Goal: Information Seeking & Learning: Learn about a topic

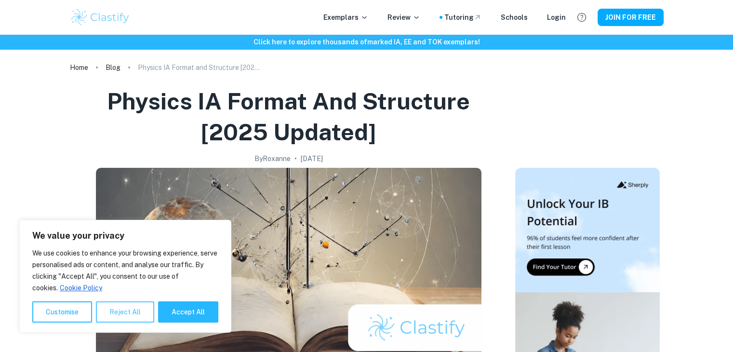
click at [133, 309] on button "Reject All" at bounding box center [125, 311] width 58 height 21
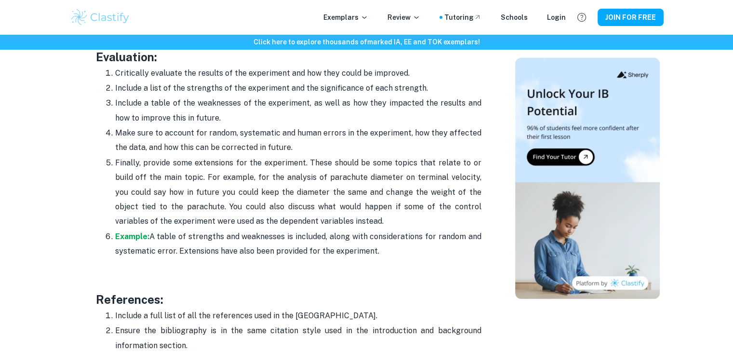
scroll to position [2852, 0]
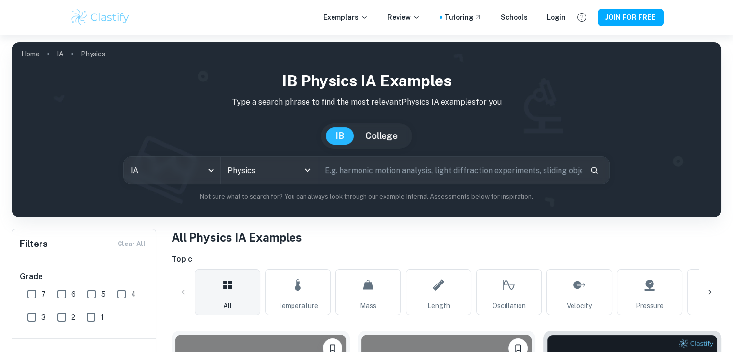
click at [366, 170] on input "text" at bounding box center [450, 170] width 264 height 27
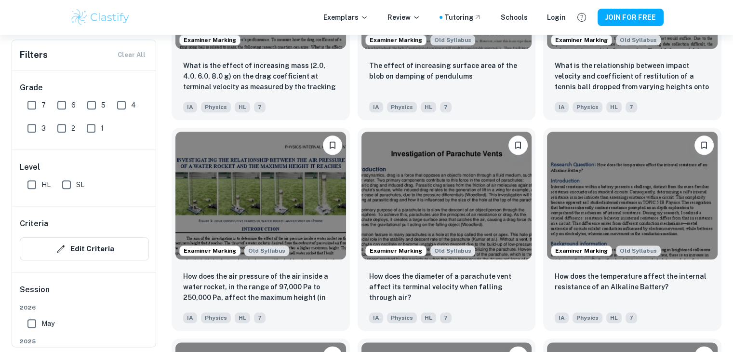
scroll to position [1046, 0]
